Goal: Task Accomplishment & Management: Complete application form

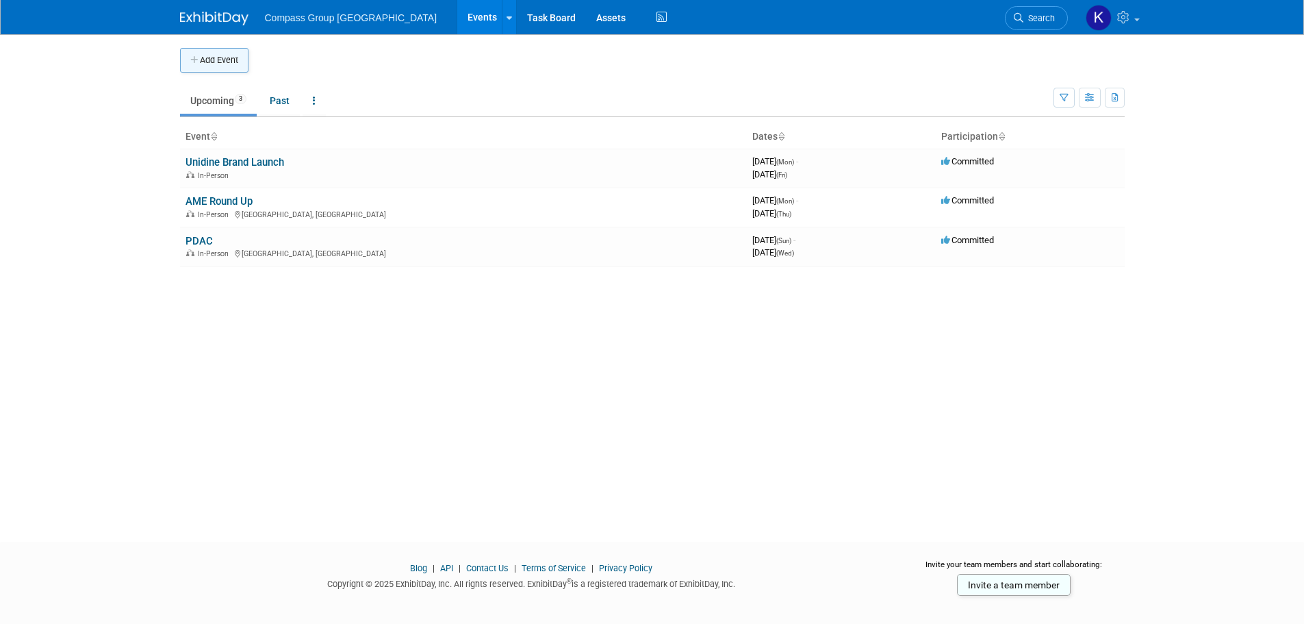
click at [231, 60] on button "Add Event" at bounding box center [214, 60] width 68 height 25
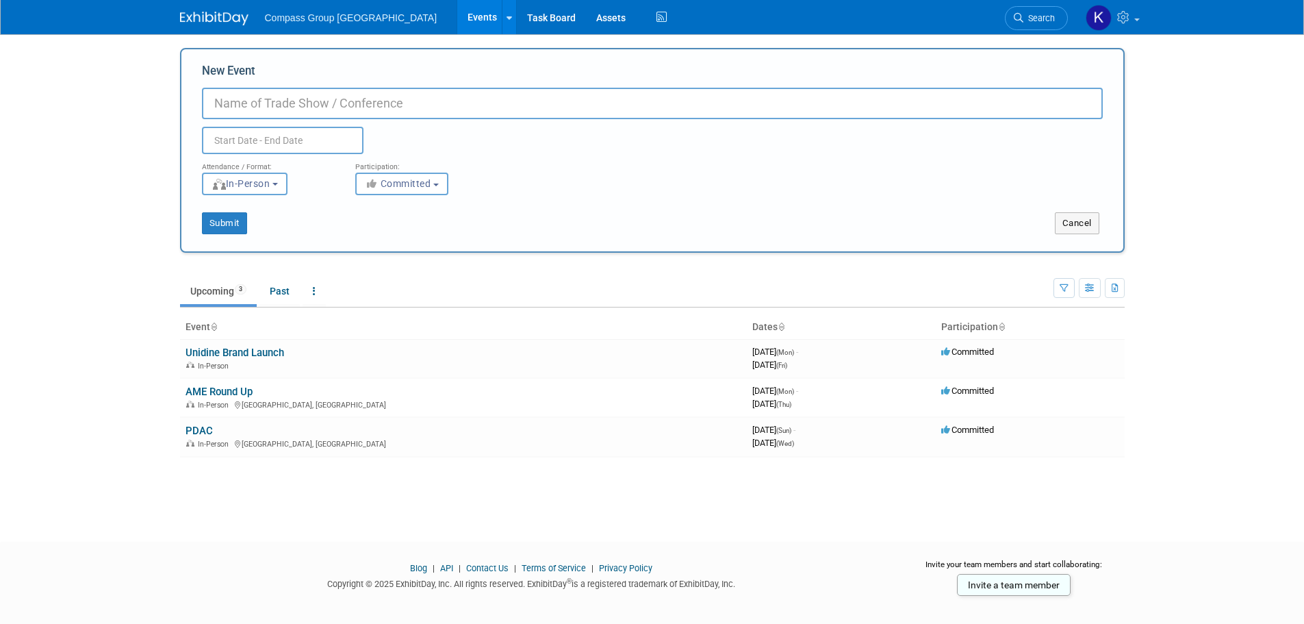
click at [316, 106] on input "New Event" at bounding box center [652, 103] width 901 height 31
click at [350, 103] on input "New Event" at bounding box center [652, 103] width 901 height 31
paste input "Yellowknife Geoscience Forum"
type input "Yellowknife Geoscience Forum"
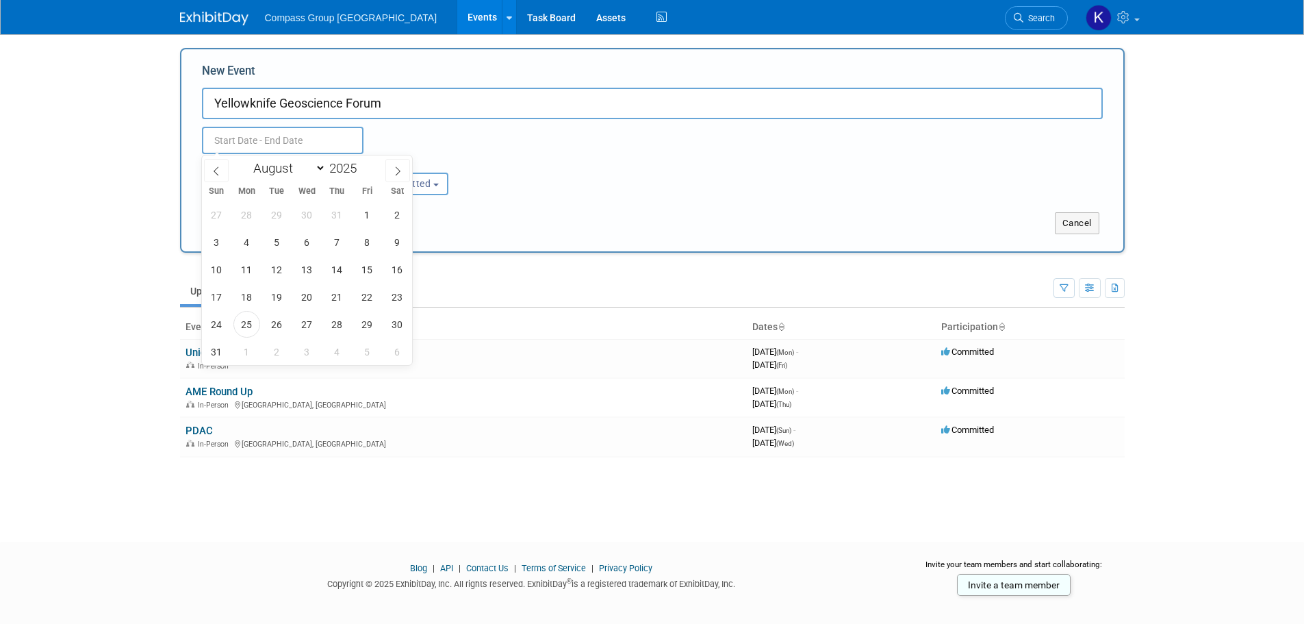
click at [242, 143] on input "text" at bounding box center [283, 140] width 162 height 27
click at [394, 169] on icon at bounding box center [398, 171] width 10 height 10
select select "10"
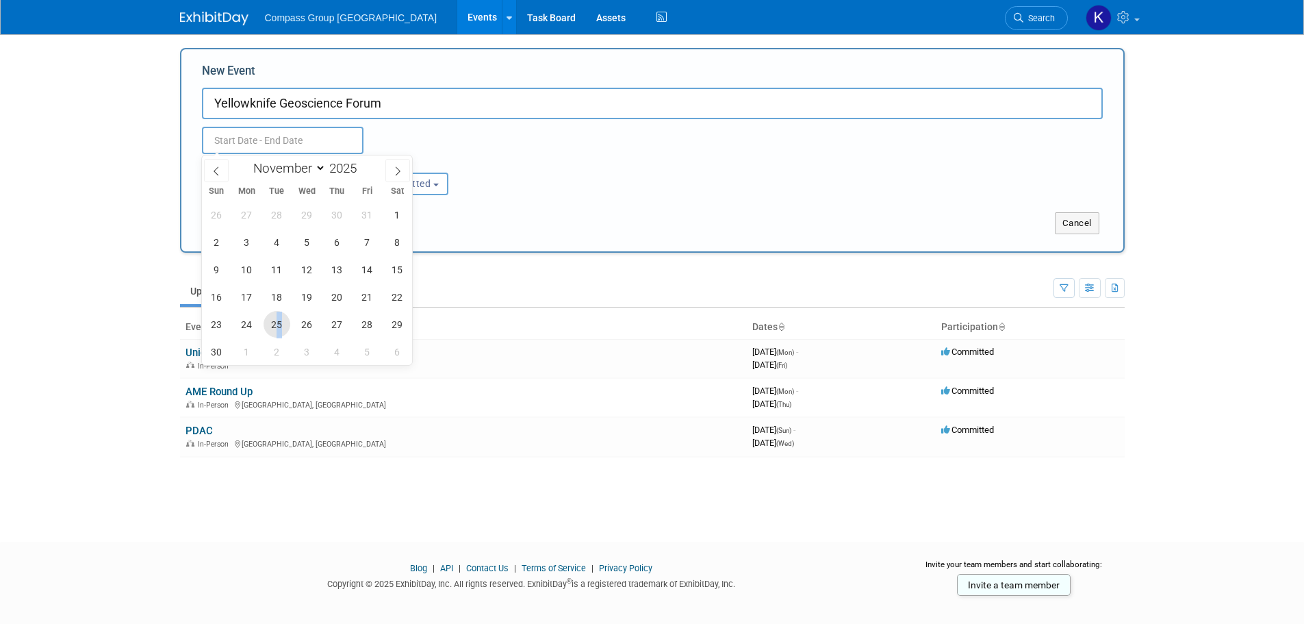
click at [280, 330] on span "25" at bounding box center [277, 324] width 27 height 27
click at [338, 326] on span "27" at bounding box center [337, 324] width 27 height 27
type input "Nov 25, 2025 to Nov 27, 2025"
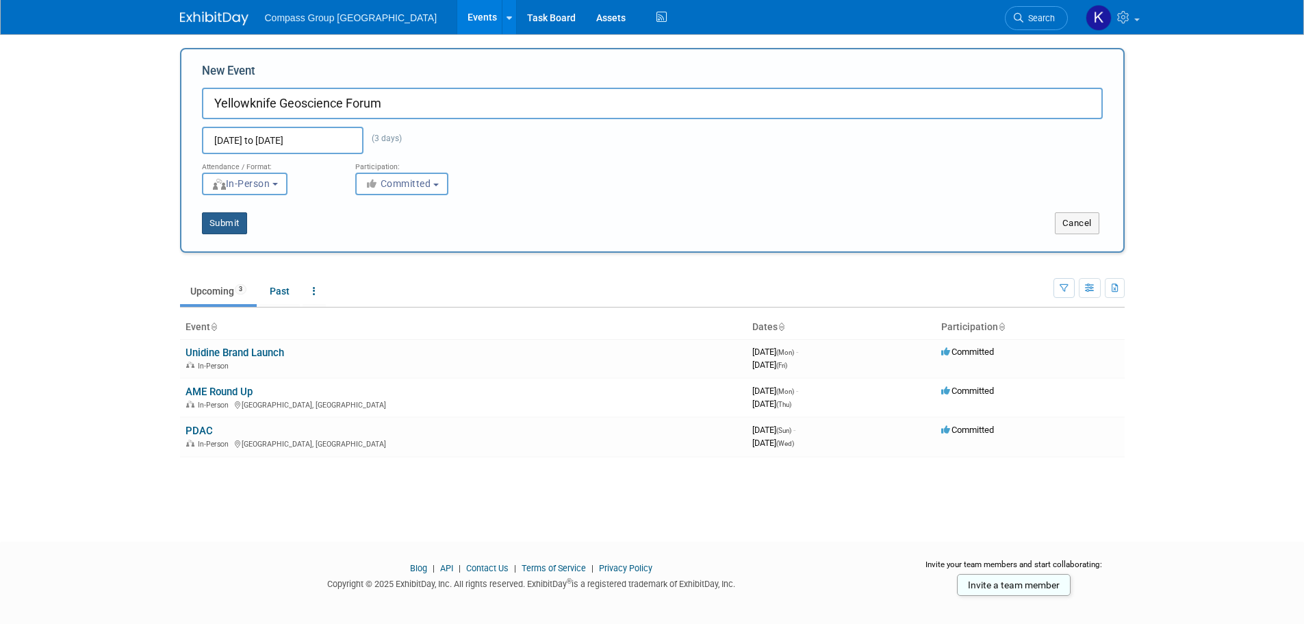
click at [236, 227] on button "Submit" at bounding box center [224, 223] width 45 height 22
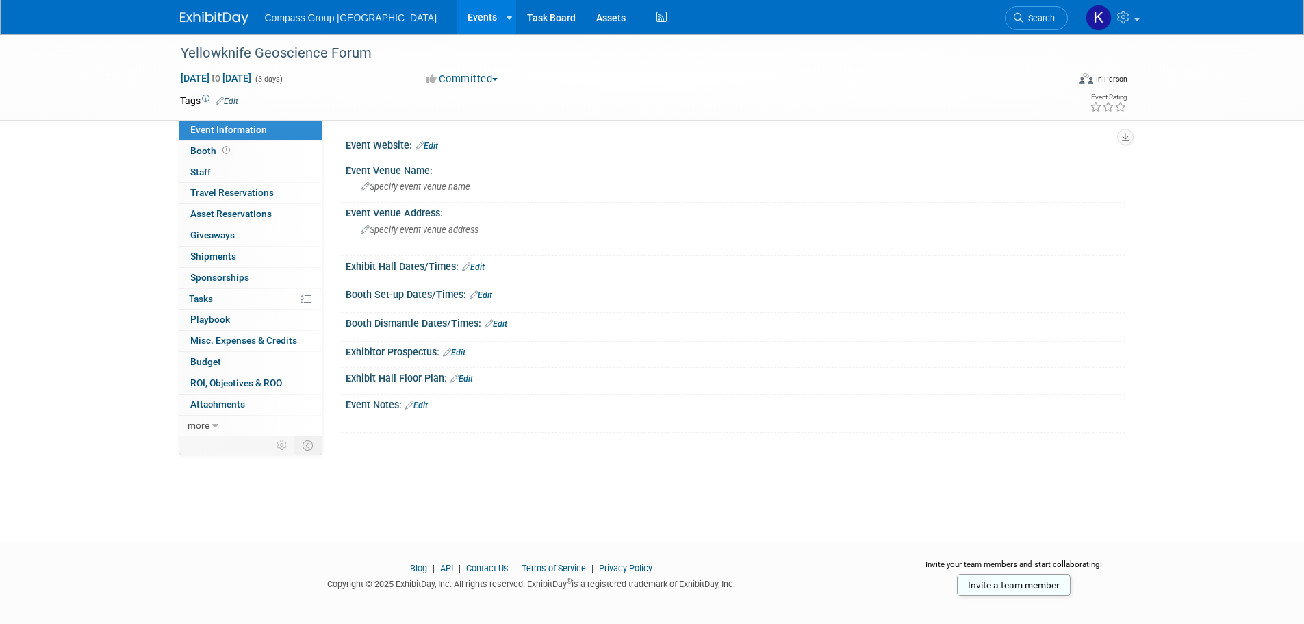
click at [457, 21] on link "Events" at bounding box center [482, 17] width 50 height 34
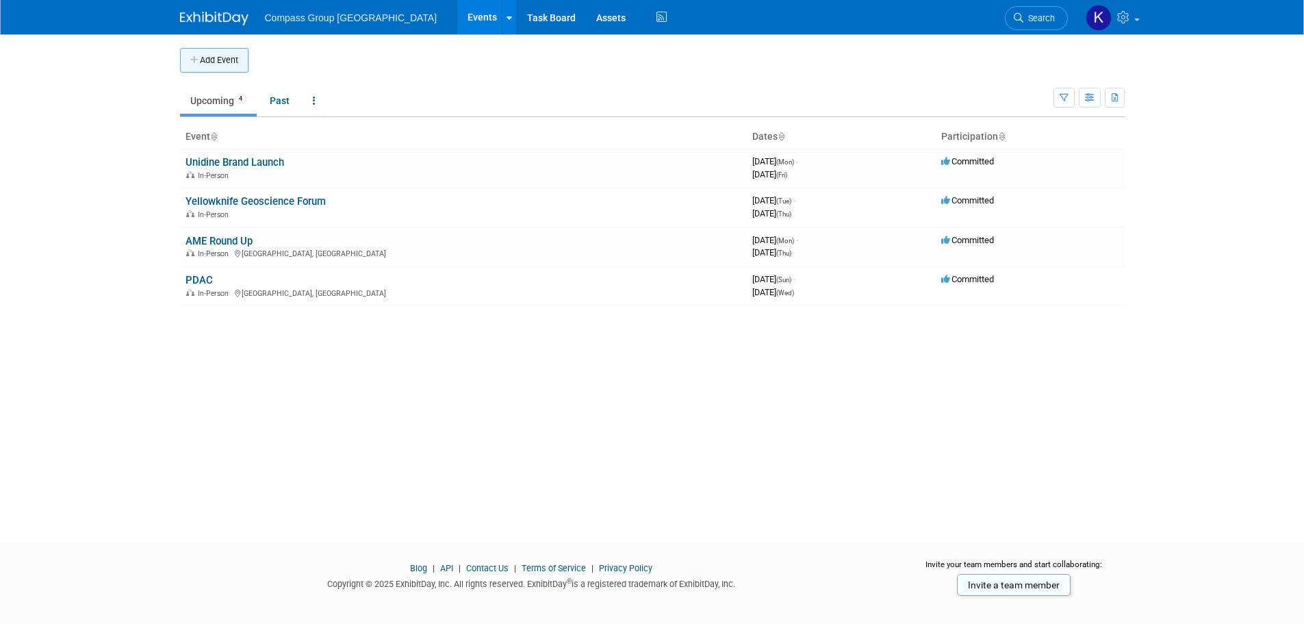
click at [222, 56] on button "Add Event" at bounding box center [214, 60] width 68 height 25
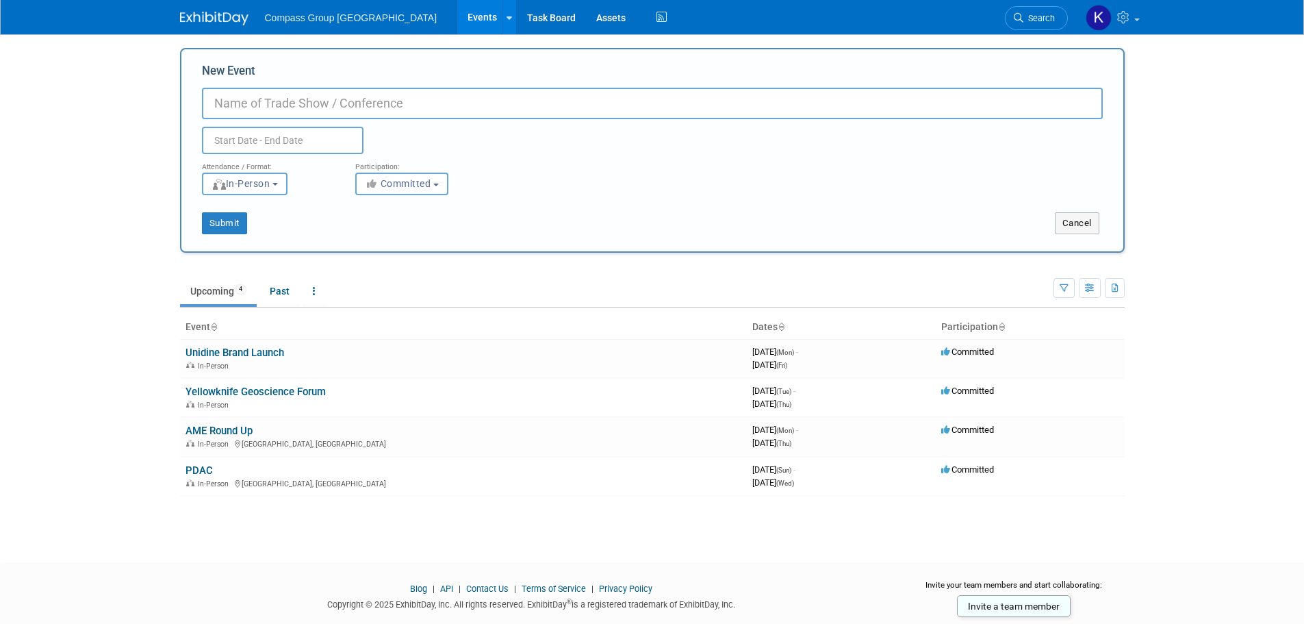
click at [412, 97] on input "New Event" at bounding box center [652, 103] width 901 height 31
paste input "Yukon Geo Science Forum"
type input "Yukon Geo Science Forum"
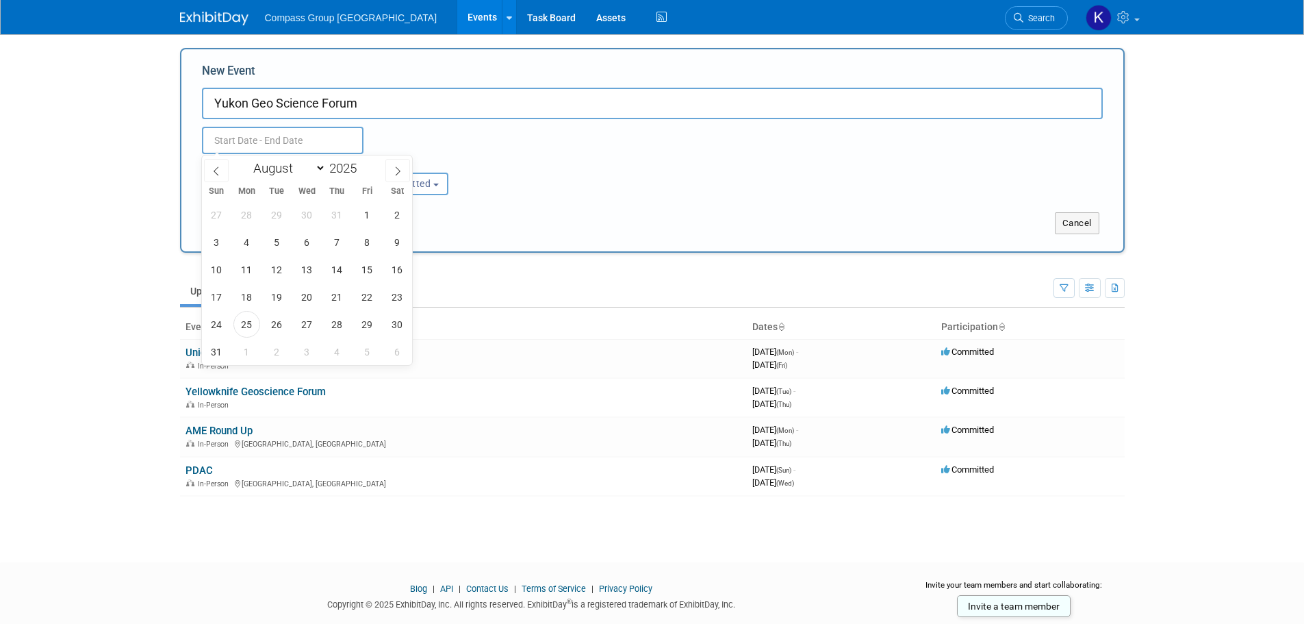
click at [237, 137] on input "text" at bounding box center [283, 140] width 162 height 27
click at [396, 174] on icon at bounding box center [398, 171] width 10 height 10
select select "10"
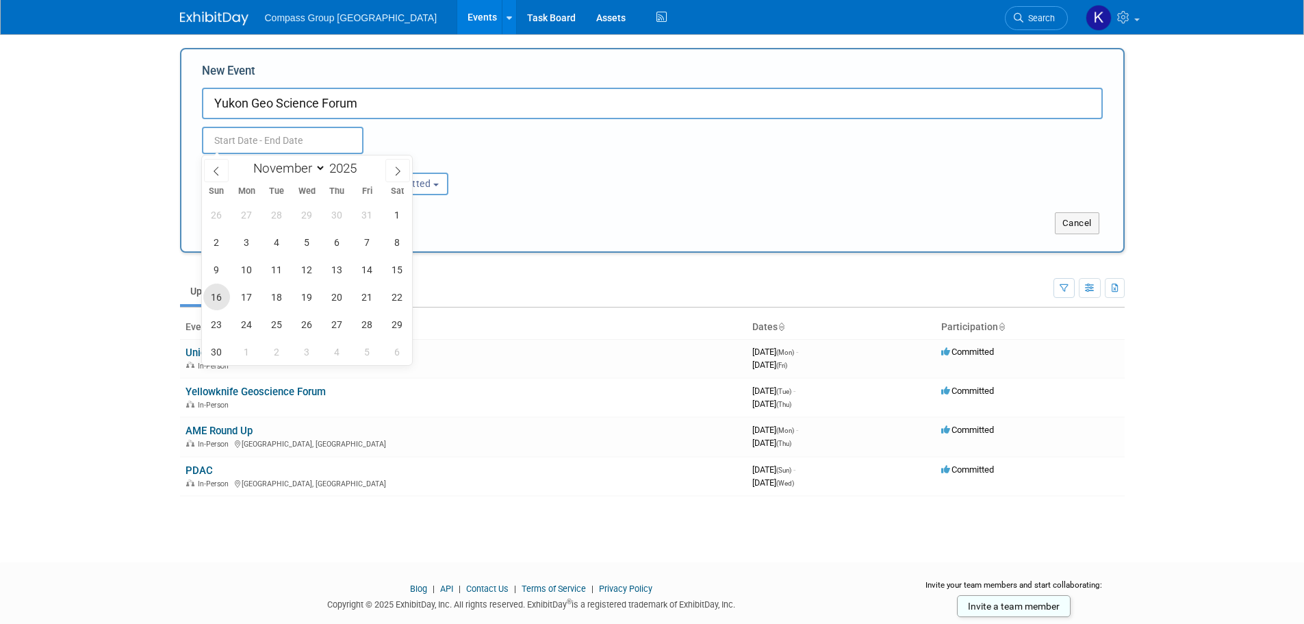
click at [217, 302] on span "16" at bounding box center [216, 296] width 27 height 27
click at [316, 296] on span "19" at bounding box center [307, 296] width 27 height 27
type input "[DATE] to [DATE]"
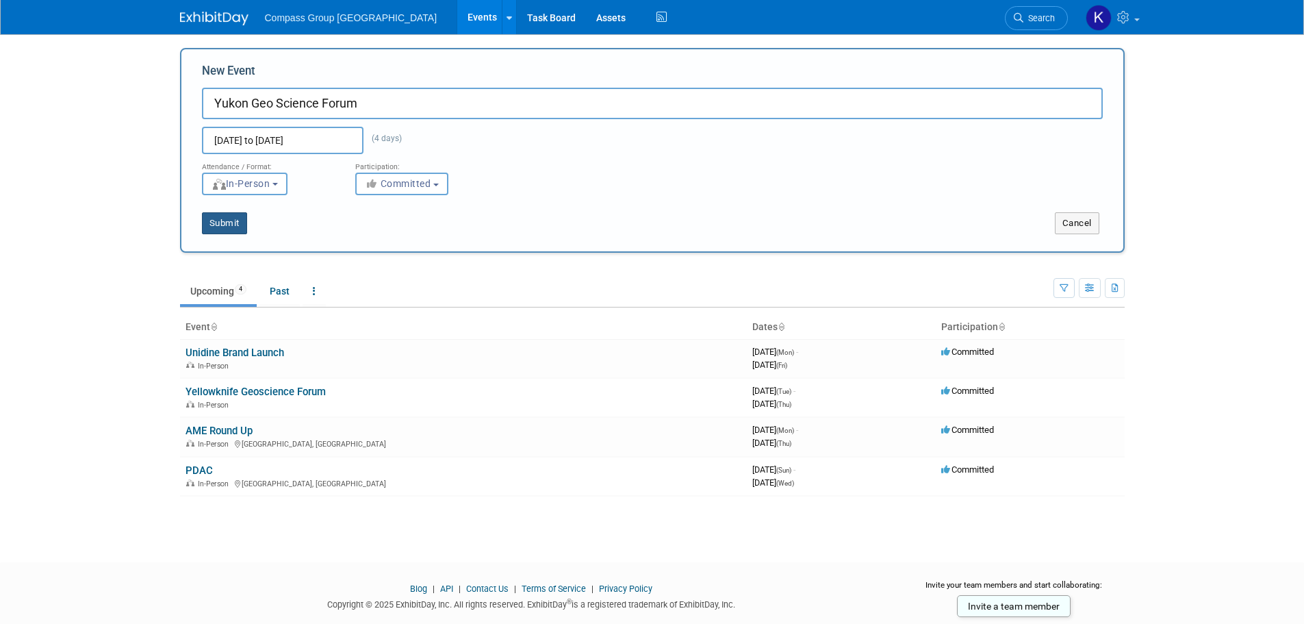
click at [221, 220] on button "Submit" at bounding box center [224, 223] width 45 height 22
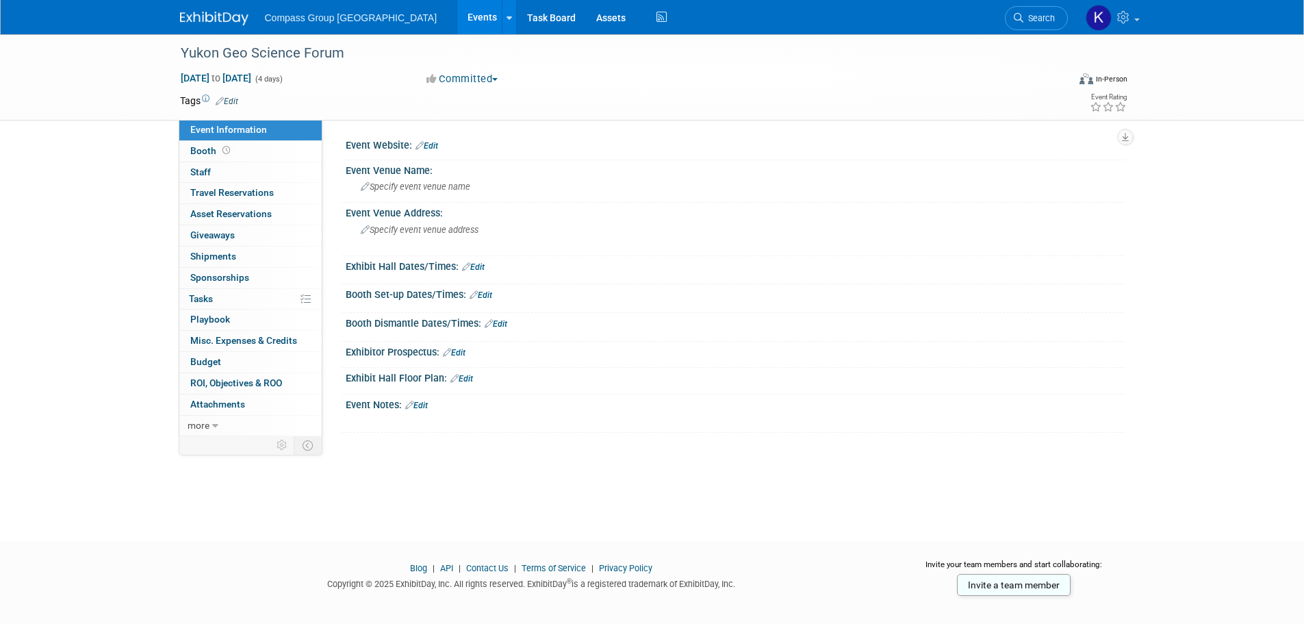
click at [118, 208] on div "Yukon Geo Science Forum Nov 16, 2025 to Nov 19, 2025 (4 days) Nov 16, 2025 to N…" at bounding box center [652, 275] width 1304 height 483
click at [507, 498] on div "Yukon Geo Science Forum Nov 16, 2025 to Nov 19, 2025 (4 days) Nov 16, 2025 to N…" at bounding box center [652, 275] width 1304 height 483
click at [483, 81] on button "Committed" at bounding box center [462, 79] width 81 height 14
click at [488, 118] on link "Considering" at bounding box center [476, 120] width 108 height 19
click at [620, 92] on div "Tags Edit" at bounding box center [573, 101] width 787 height 18
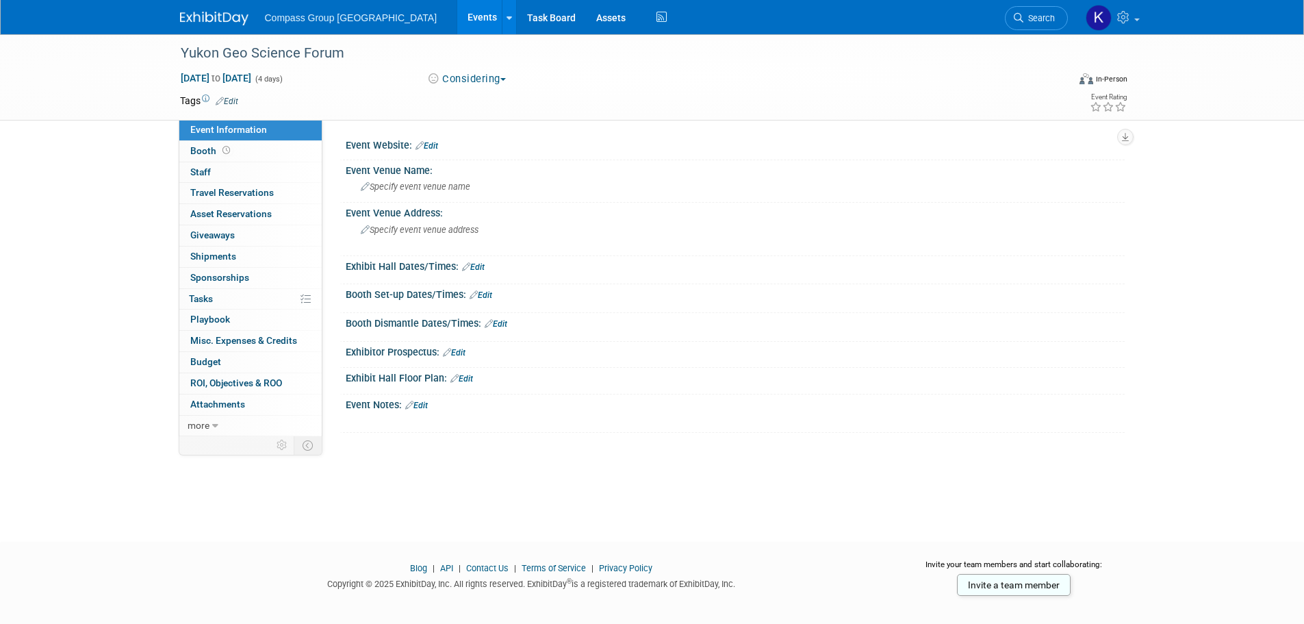
click at [457, 16] on link "Events" at bounding box center [482, 17] width 50 height 34
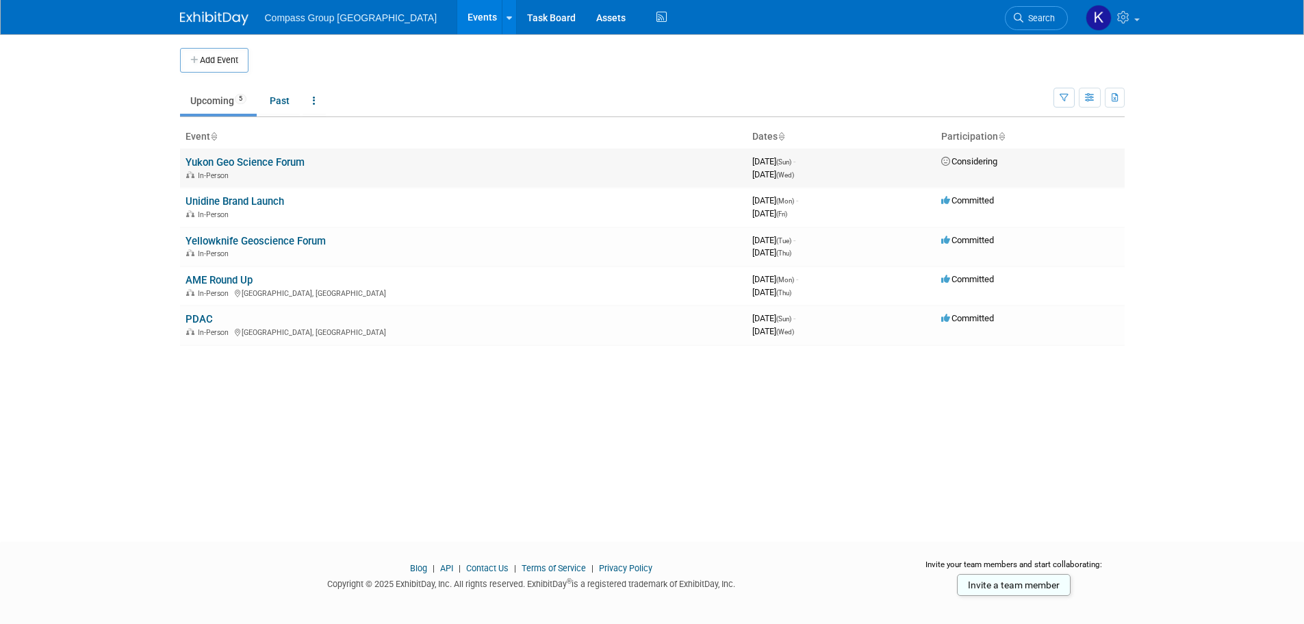
click at [273, 161] on link "Yukon Geo Science Forum" at bounding box center [245, 162] width 119 height 12
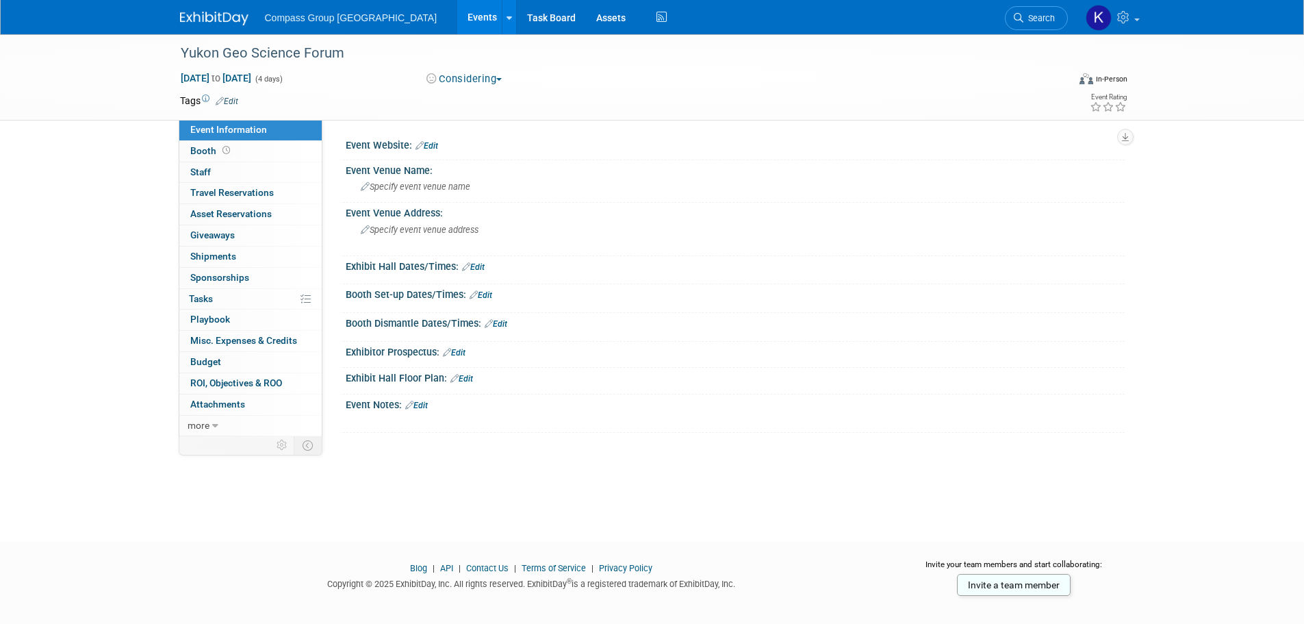
click at [457, 12] on link "Events" at bounding box center [482, 17] width 50 height 34
